Goal: Navigation & Orientation: Find specific page/section

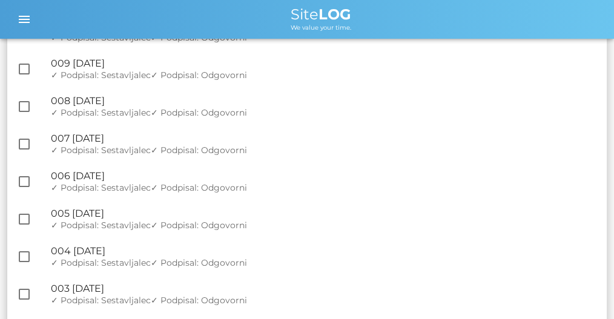
scroll to position [2463, 0]
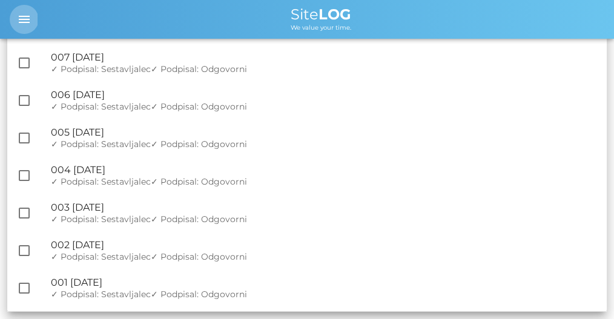
click at [25, 15] on icon "menu" at bounding box center [24, 19] width 15 height 15
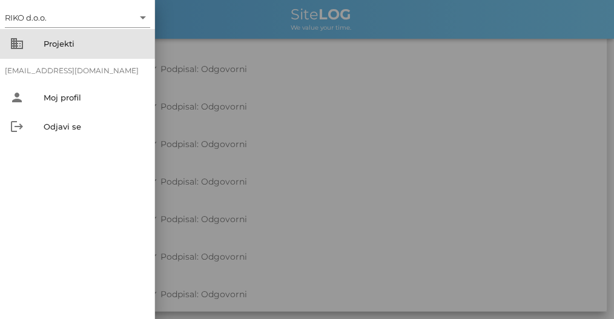
click at [67, 46] on div "Projekti" at bounding box center [95, 44] width 102 height 10
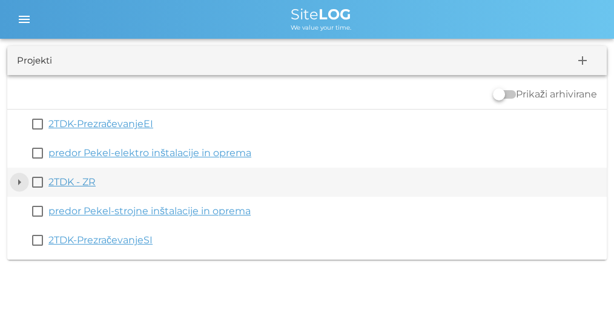
click at [21, 182] on button "arrow_drop_down" at bounding box center [19, 182] width 15 height 15
click at [18, 181] on button "arrow_drop_down" at bounding box center [19, 182] width 15 height 15
click at [19, 184] on button "arrow_drop_down" at bounding box center [19, 182] width 15 height 15
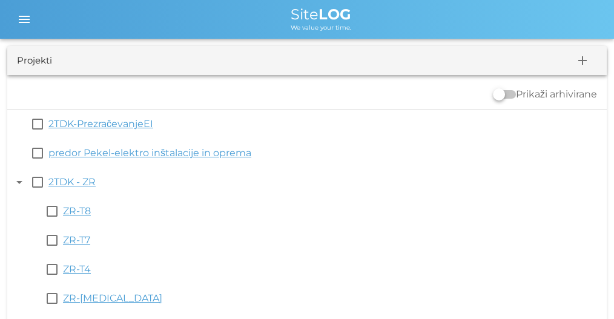
click at [327, 24] on span "We value your time." at bounding box center [321, 28] width 61 height 8
click at [22, 22] on icon "menu" at bounding box center [24, 19] width 15 height 15
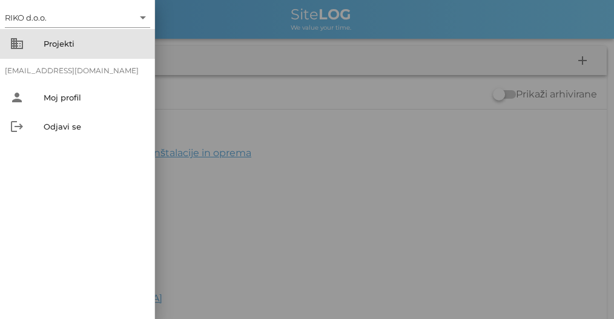
click at [50, 45] on div "Projekti" at bounding box center [95, 44] width 102 height 10
click at [59, 39] on div "Projekti" at bounding box center [95, 44] width 102 height 10
click at [83, 41] on div "Projekti" at bounding box center [95, 44] width 102 height 10
click at [25, 43] on div "business Projekti" at bounding box center [77, 43] width 155 height 29
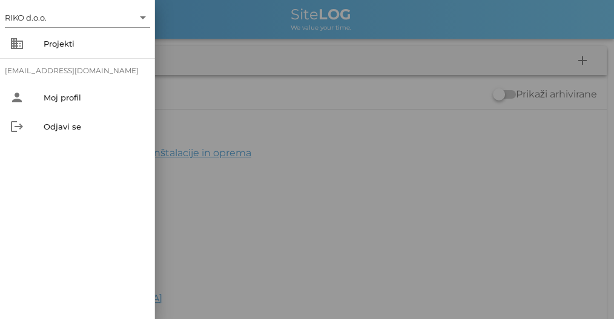
click at [201, 91] on div at bounding box center [307, 159] width 614 height 319
